Goal: Book appointment/travel/reservation

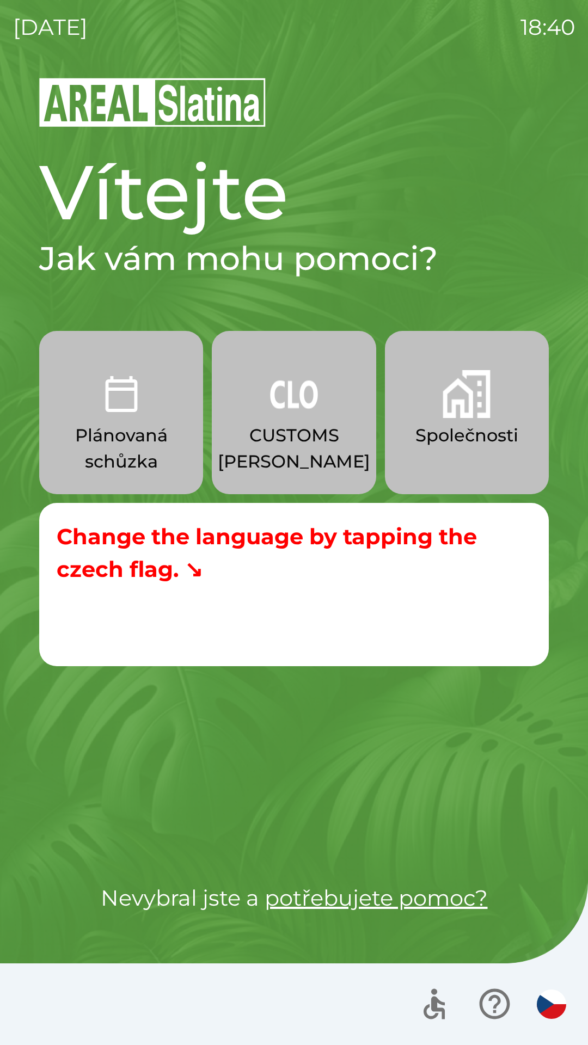
click at [454, 406] on img "button" at bounding box center [466, 394] width 48 height 48
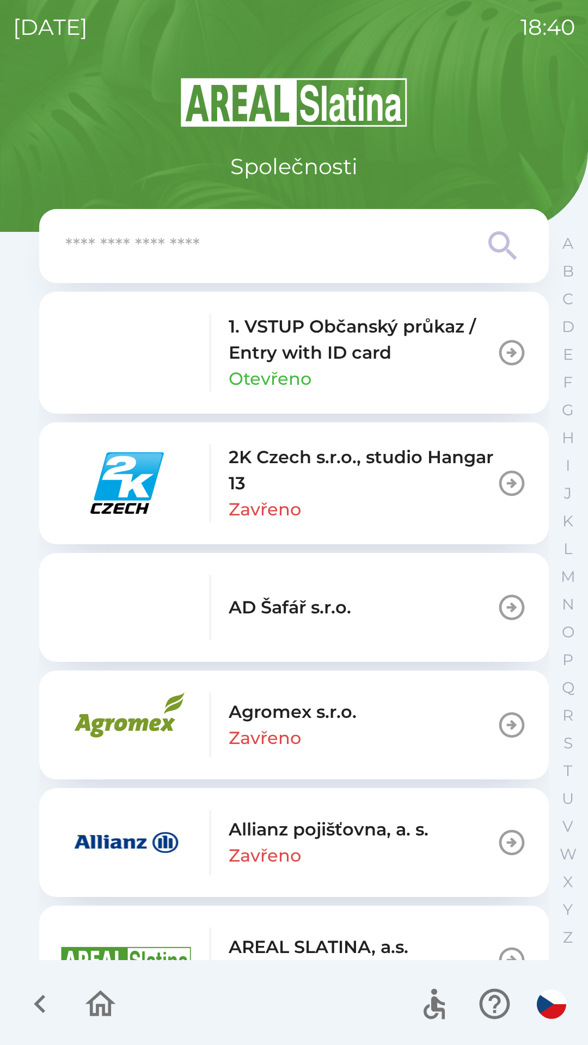
click at [279, 256] on input "text" at bounding box center [271, 246] width 413 height 30
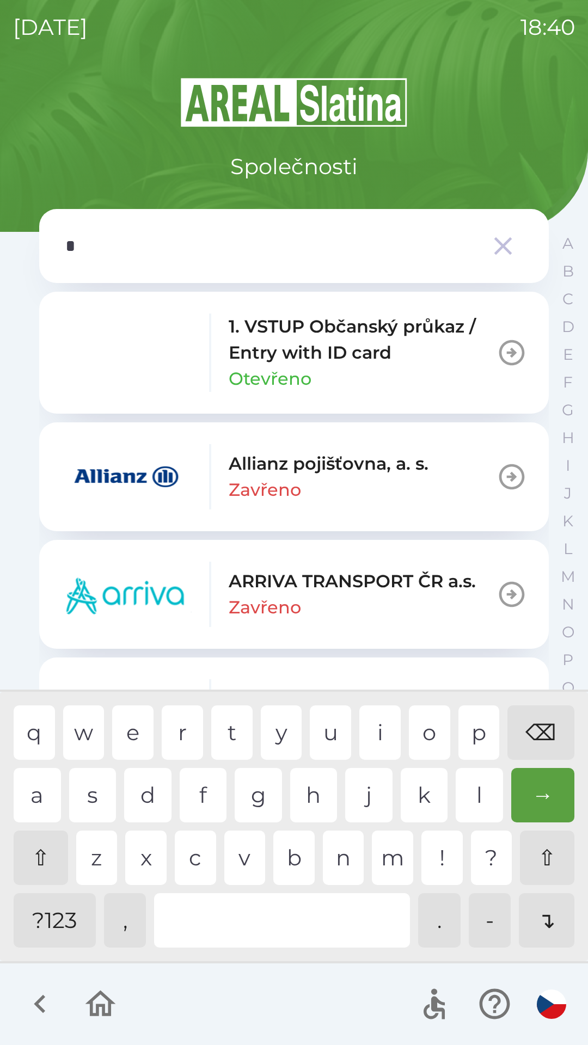
click at [483, 723] on div "p" at bounding box center [478, 732] width 41 height 54
type input "**"
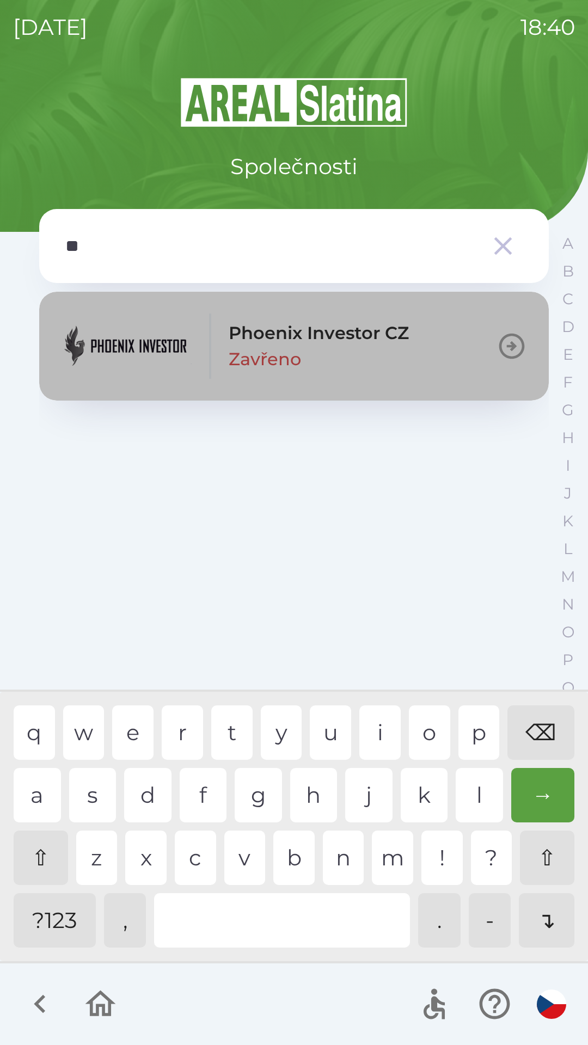
click at [234, 347] on p "Zavřeno" at bounding box center [264, 359] width 72 height 26
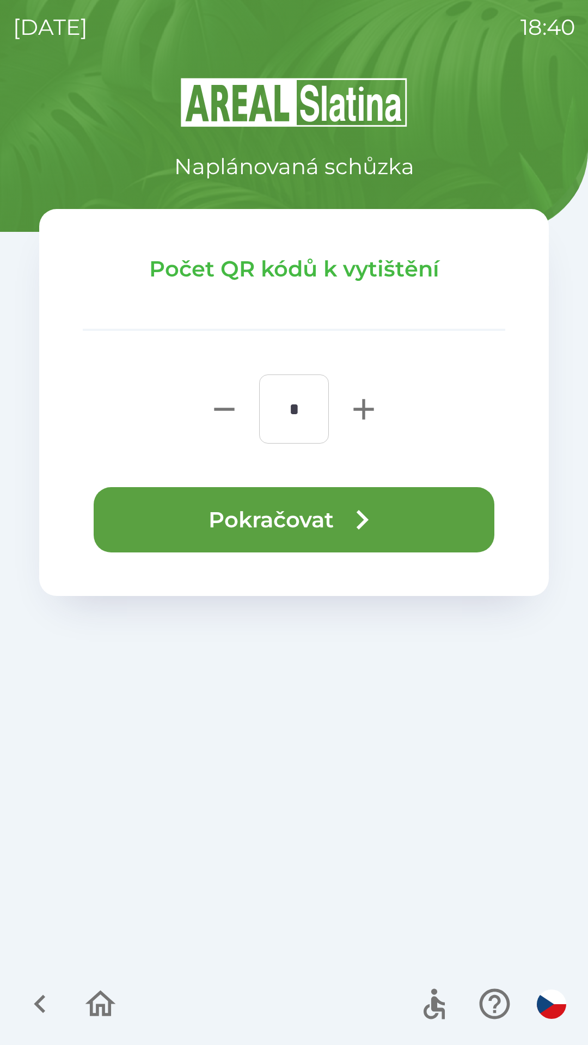
click at [324, 526] on button "Pokračovat" at bounding box center [294, 519] width 400 height 65
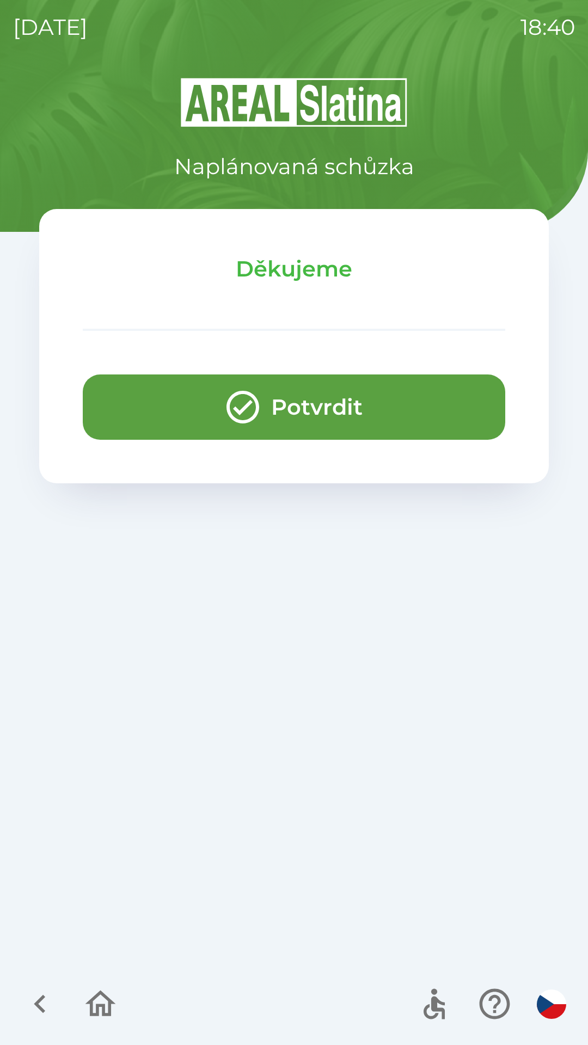
click at [356, 410] on button "Potvrdit" at bounding box center [294, 406] width 422 height 65
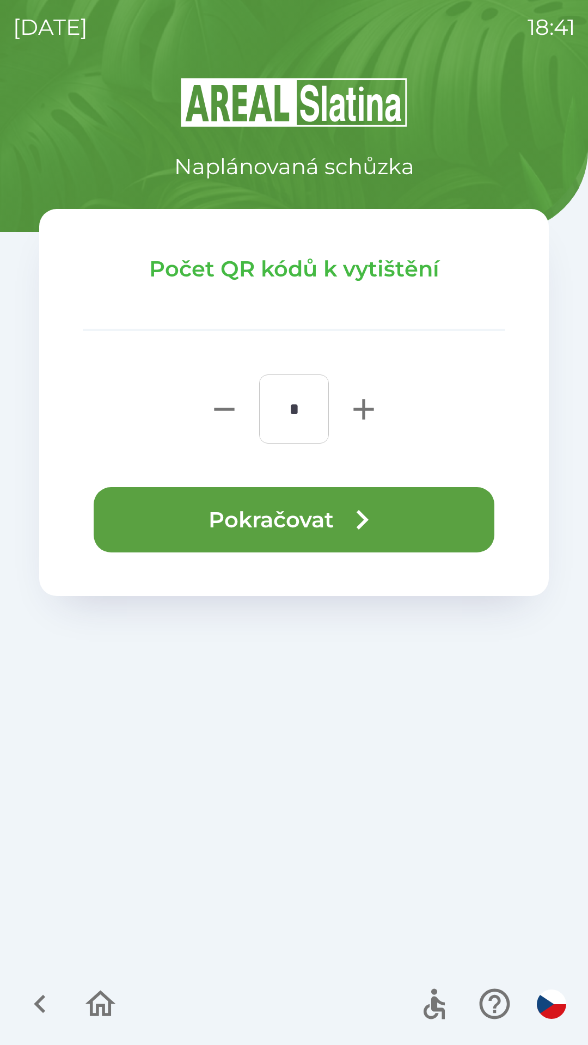
click at [101, 1010] on icon "button" at bounding box center [100, 1003] width 36 height 36
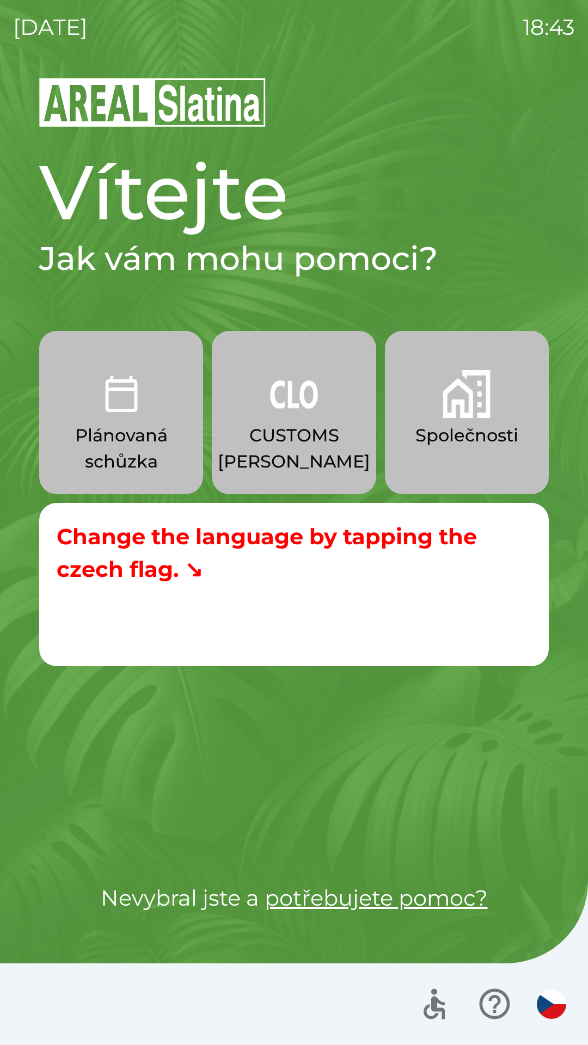
click at [471, 422] on button "Společnosti" at bounding box center [467, 412] width 164 height 163
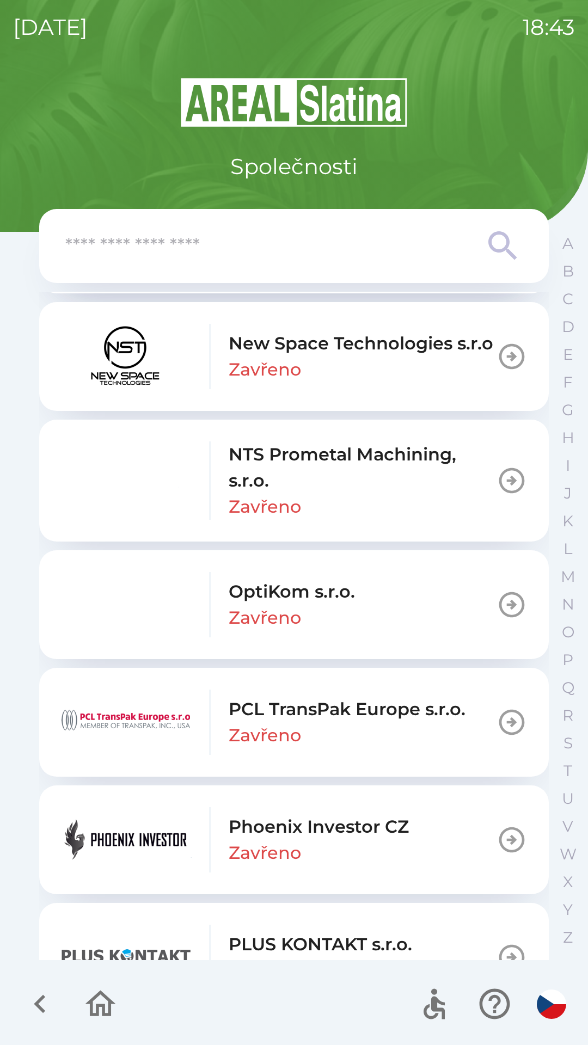
scroll to position [5621, 0]
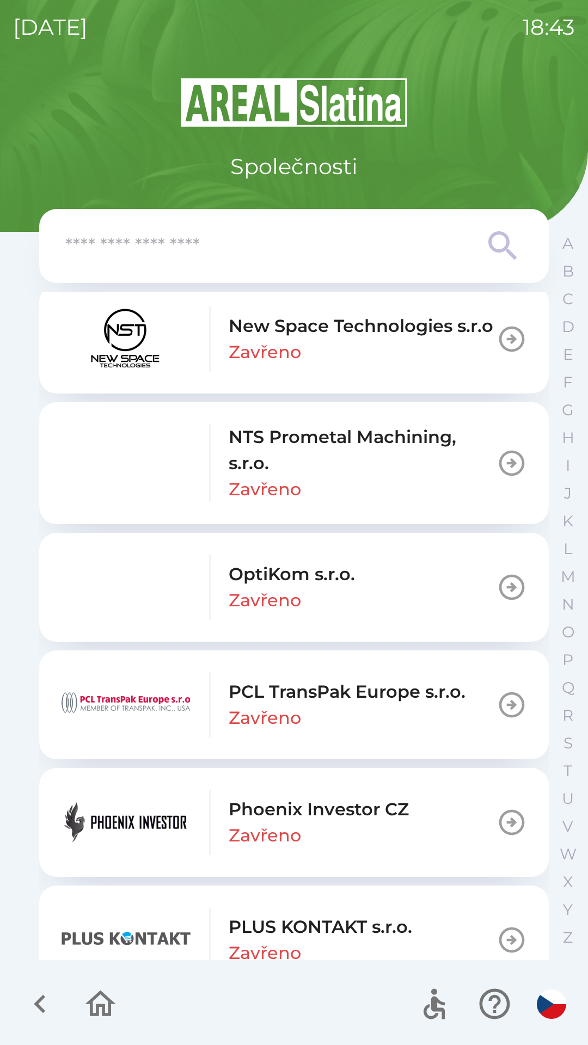
click at [428, 242] on input "text" at bounding box center [271, 246] width 413 height 30
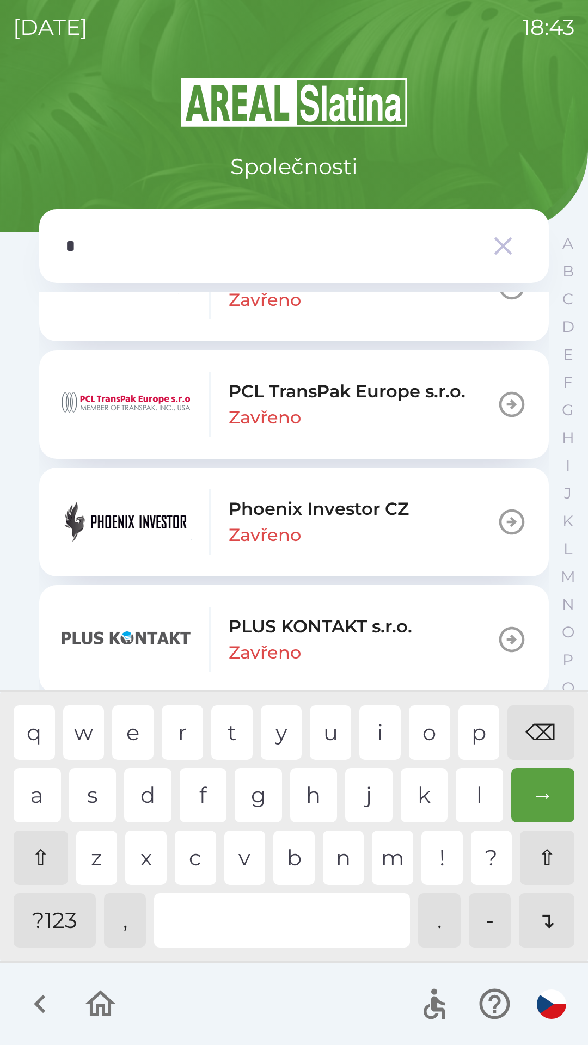
scroll to position [5582, 0]
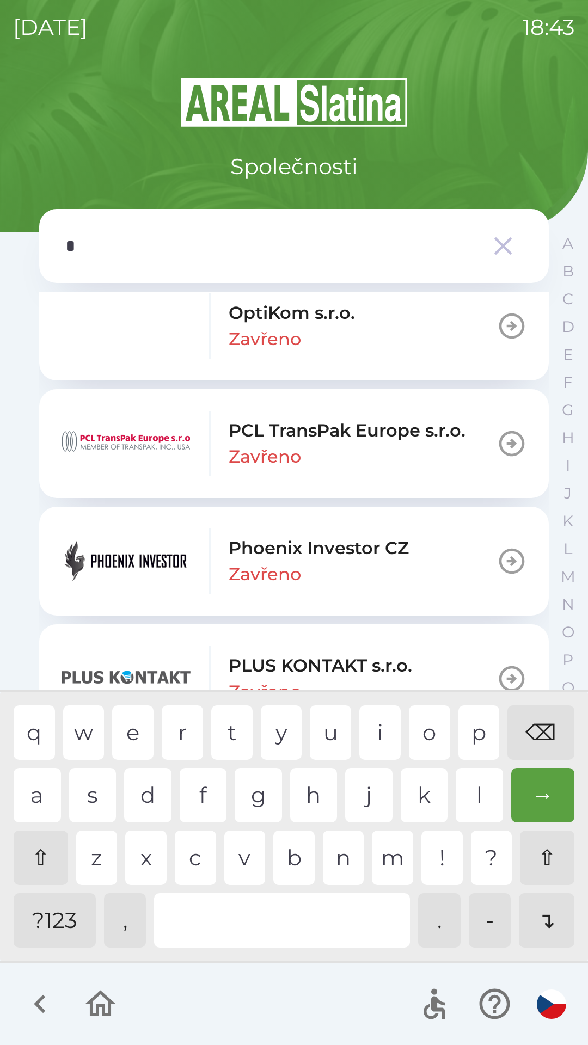
type input "**"
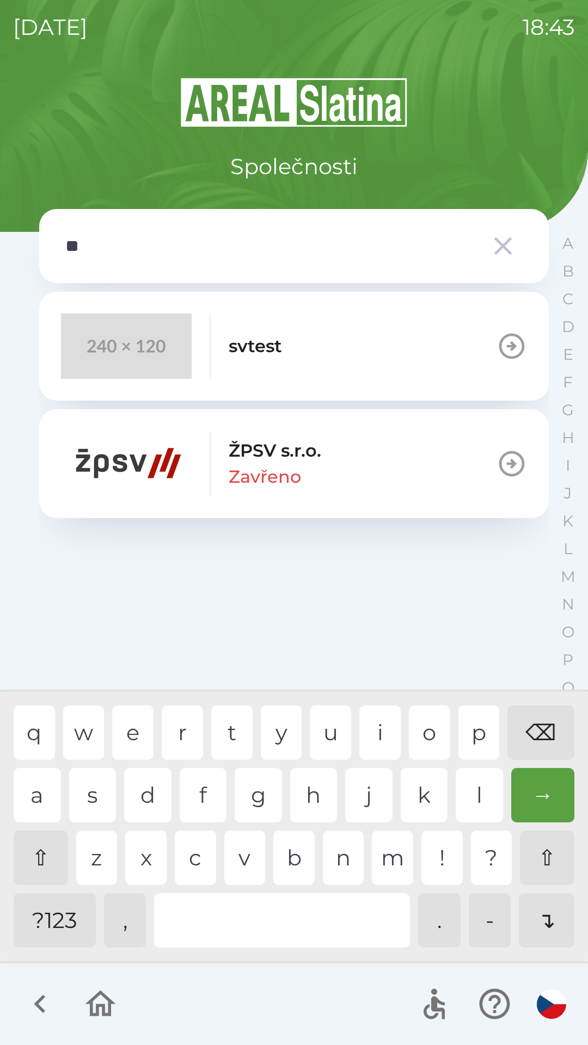
click at [368, 357] on button "svtest" at bounding box center [293, 346] width 509 height 109
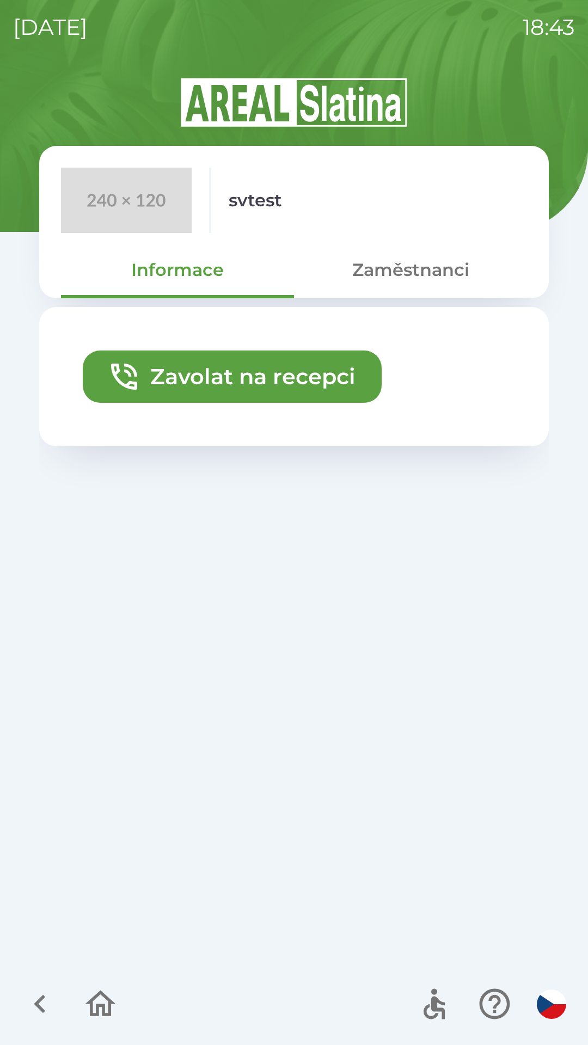
click at [289, 378] on button "Zavolat na recepci" at bounding box center [232, 376] width 299 height 52
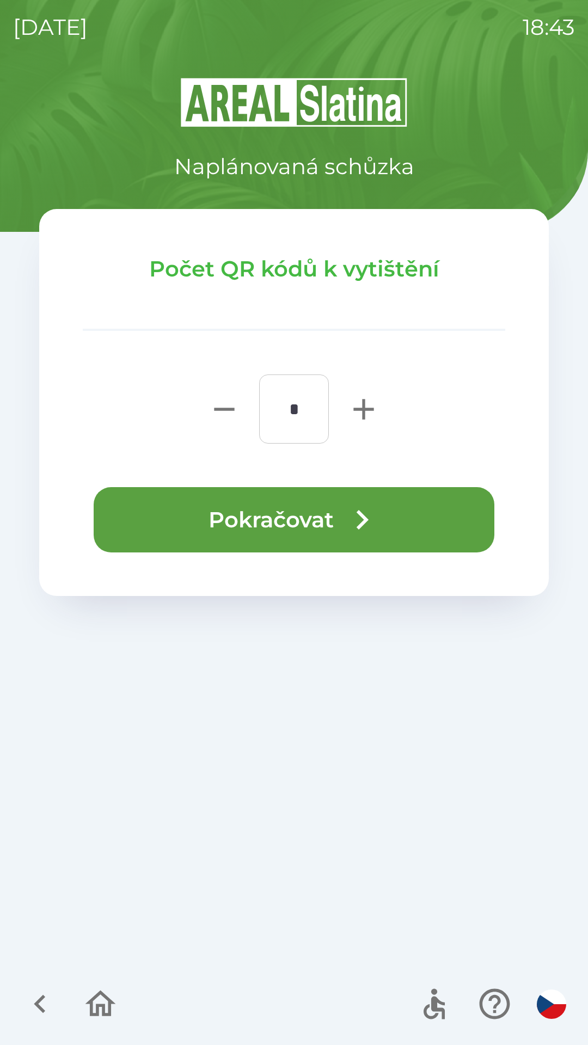
click at [432, 524] on button "Pokračovat" at bounding box center [294, 519] width 400 height 65
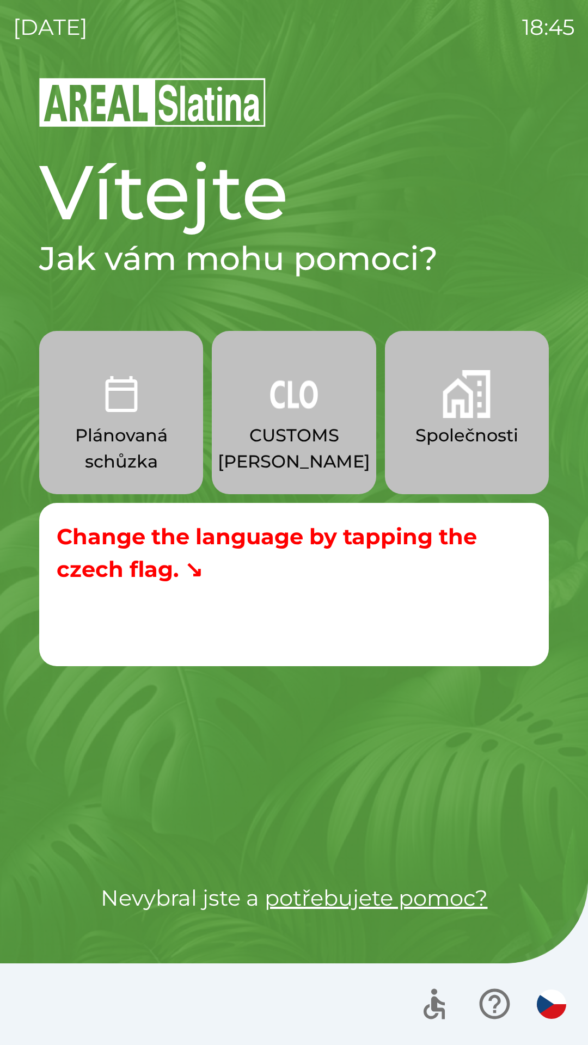
click at [465, 421] on button "Společnosti" at bounding box center [467, 412] width 164 height 163
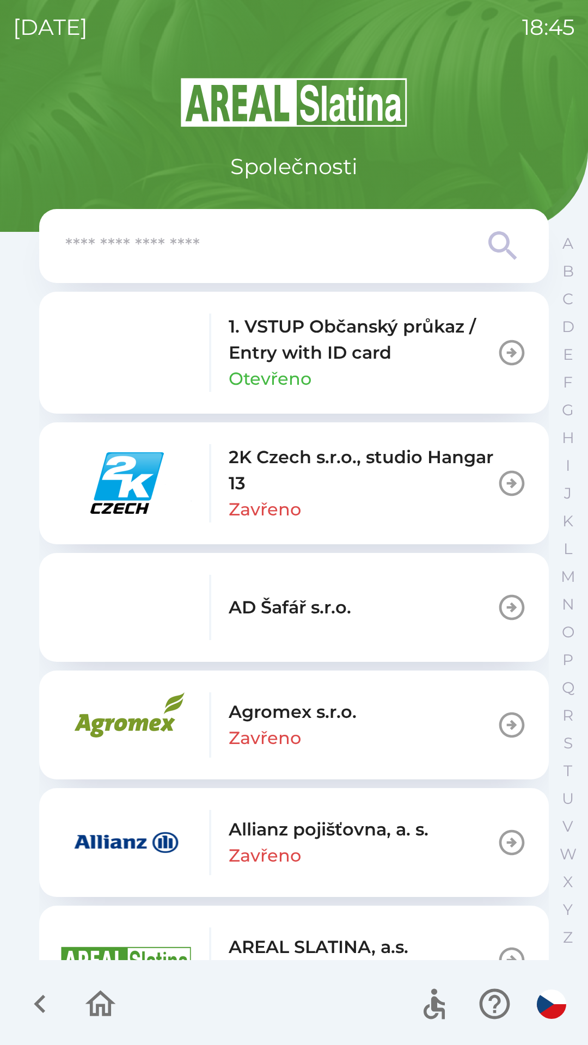
click at [387, 357] on p "1. VSTUP Občanský průkaz / Entry with ID card" at bounding box center [362, 339] width 268 height 52
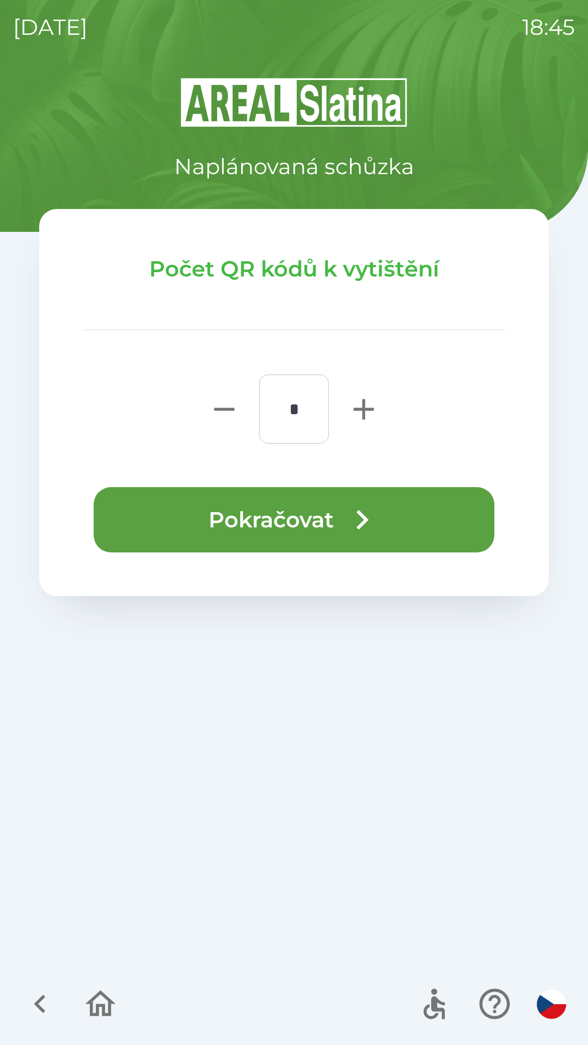
click at [296, 535] on button "Pokračovat" at bounding box center [294, 519] width 400 height 65
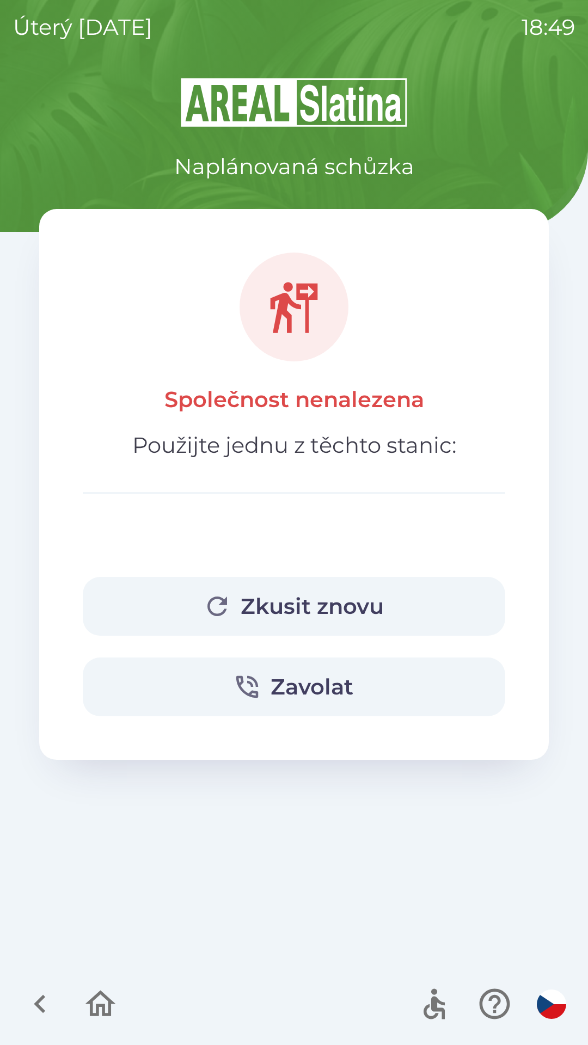
click at [35, 1000] on icon "button" at bounding box center [40, 1003] width 36 height 36
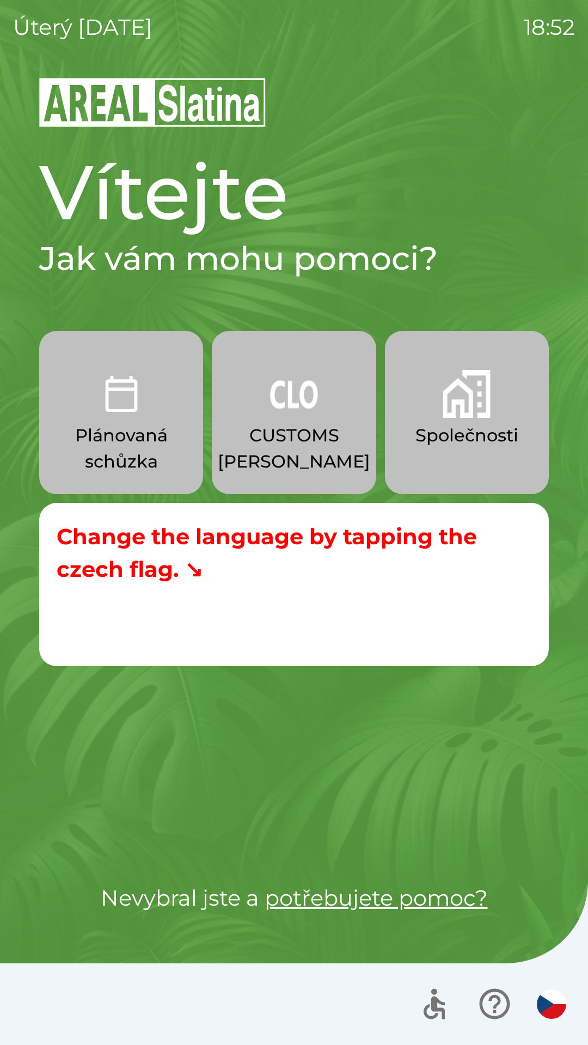
click at [452, 410] on img "button" at bounding box center [466, 394] width 48 height 48
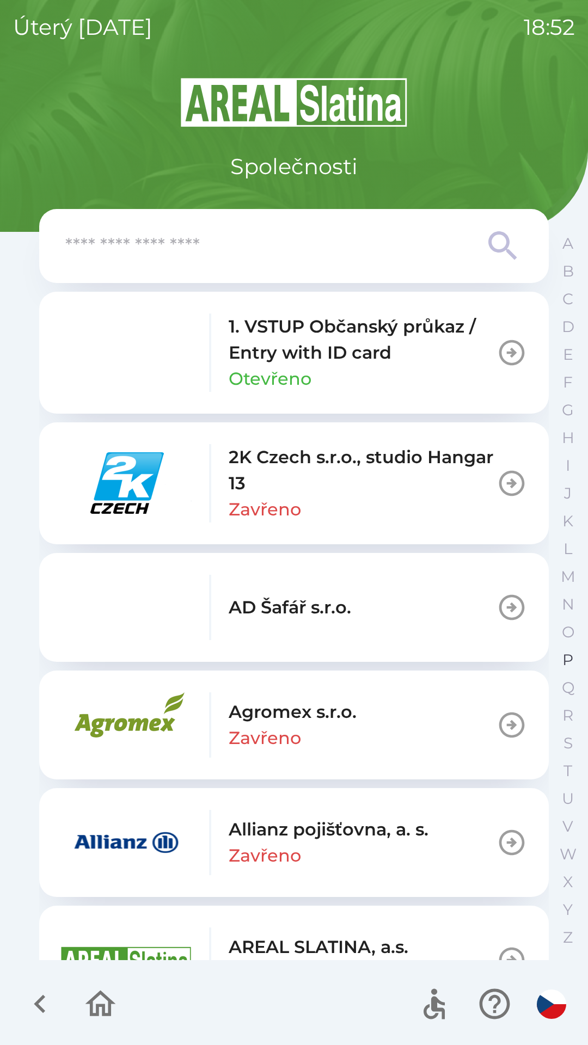
click at [565, 654] on p "P" at bounding box center [567, 659] width 11 height 19
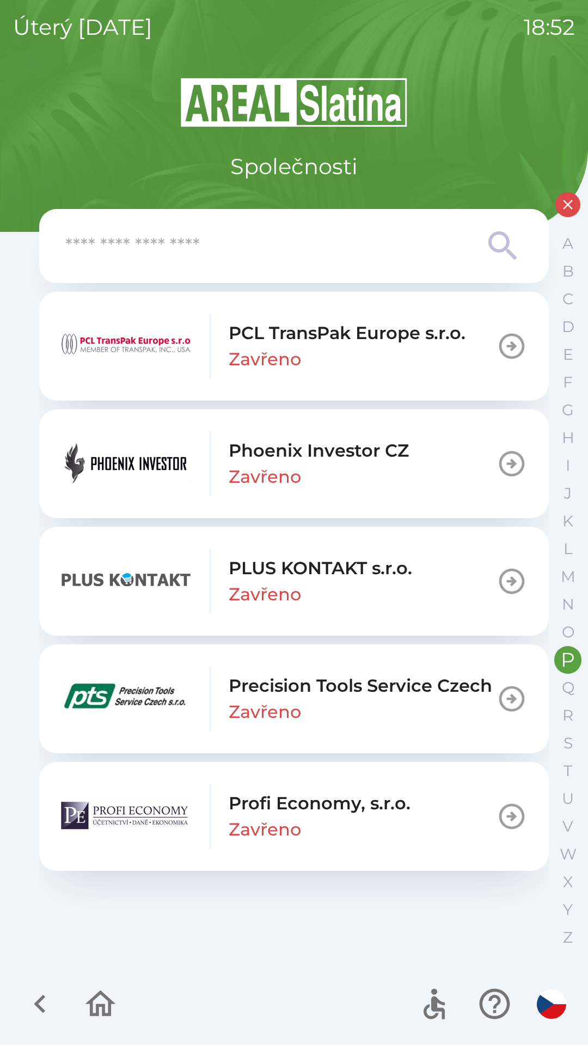
click at [340, 467] on div "Phoenix Investor CZ Zavřeno" at bounding box center [318, 463] width 180 height 52
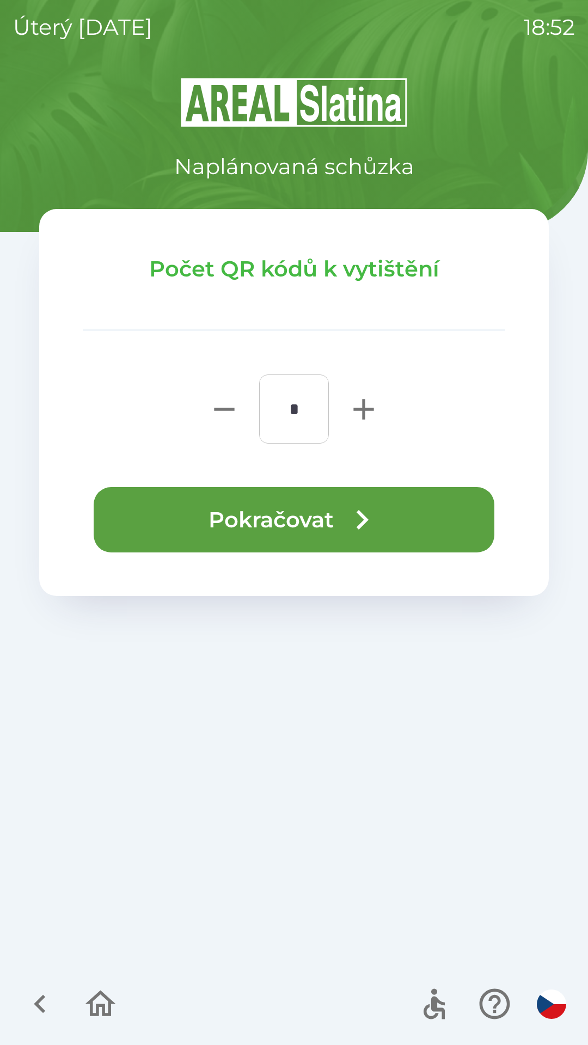
click at [364, 509] on icon "button" at bounding box center [361, 519] width 39 height 39
